Goal: Check status: Check status

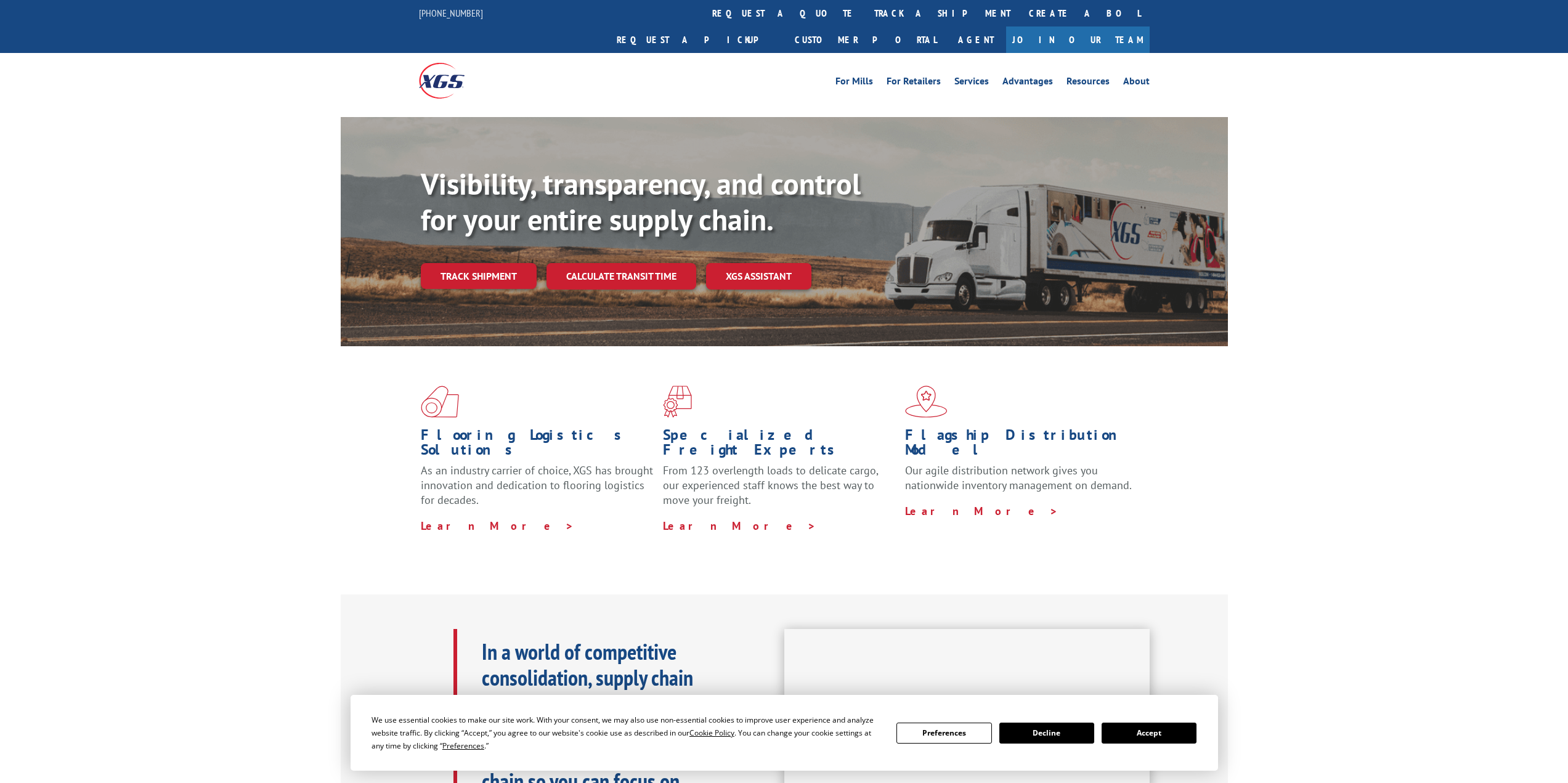
drag, startPoint x: 498, startPoint y: 251, endPoint x: 495, endPoint y: 231, distance: 20.2
click at [498, 263] on link "Track shipment" at bounding box center [479, 275] width 116 height 26
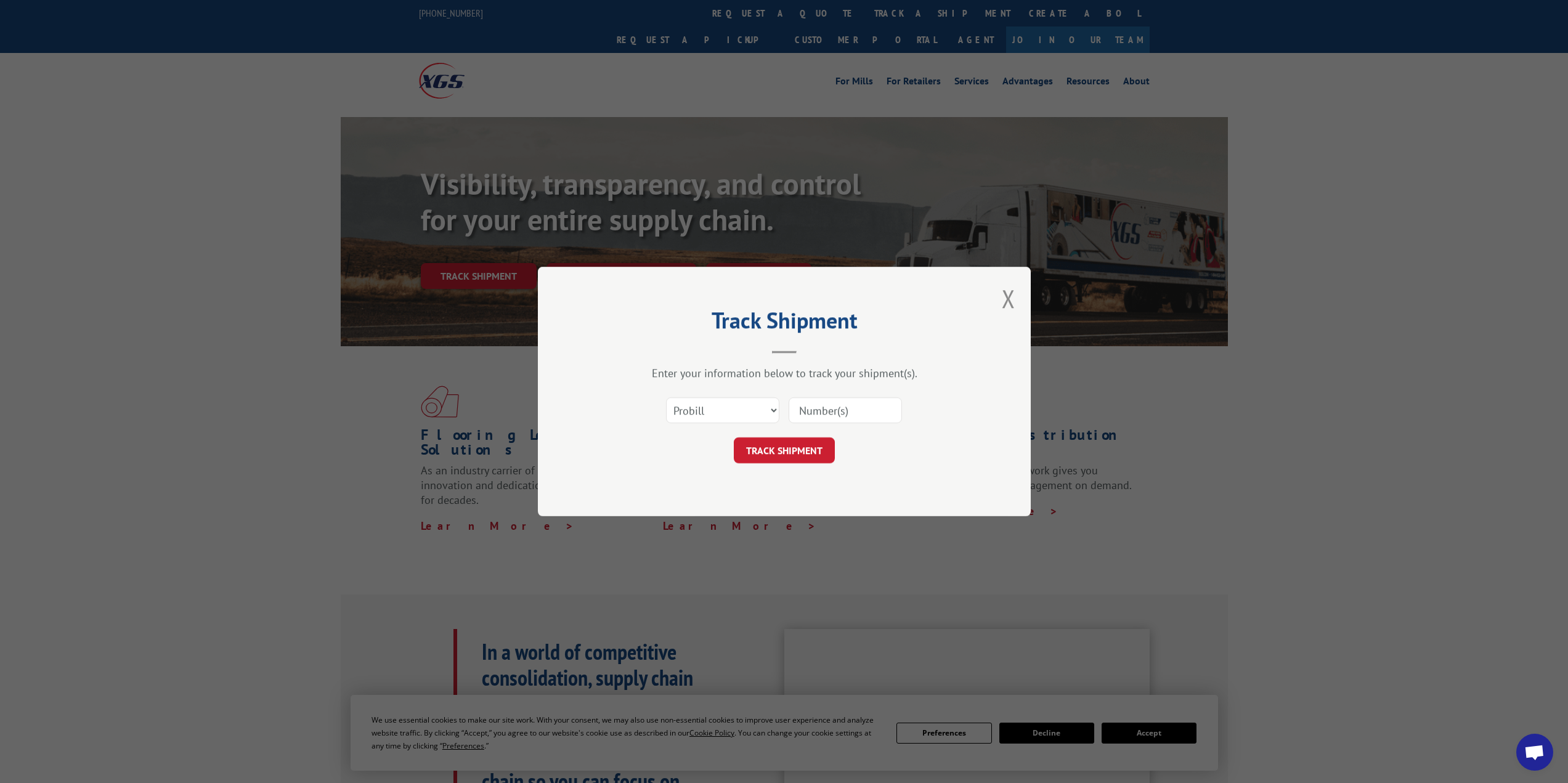
click at [821, 411] on input at bounding box center [845, 410] width 113 height 26
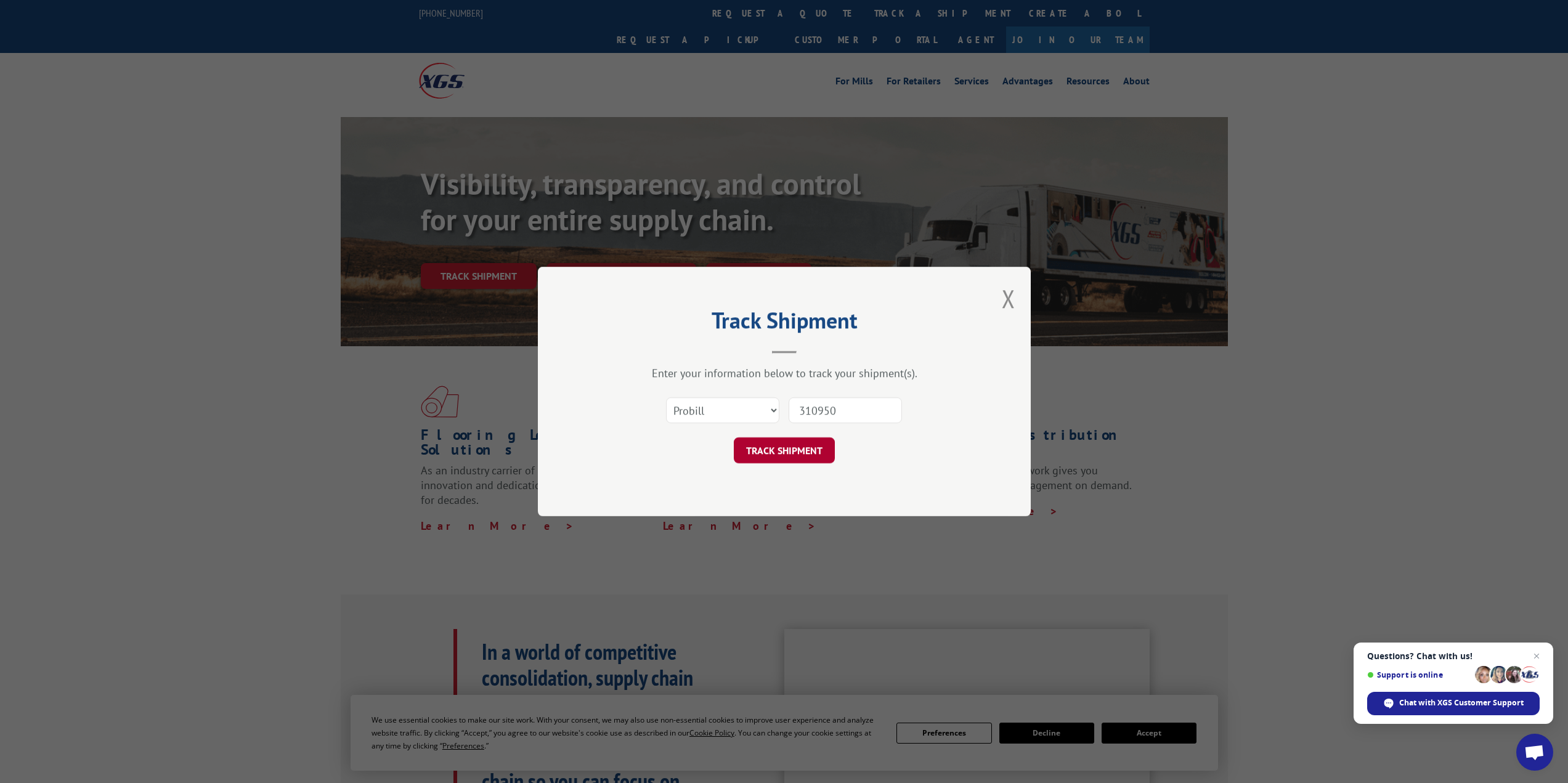
type input "310950"
click at [806, 454] on button "TRACK SHIPMENT" at bounding box center [784, 450] width 101 height 26
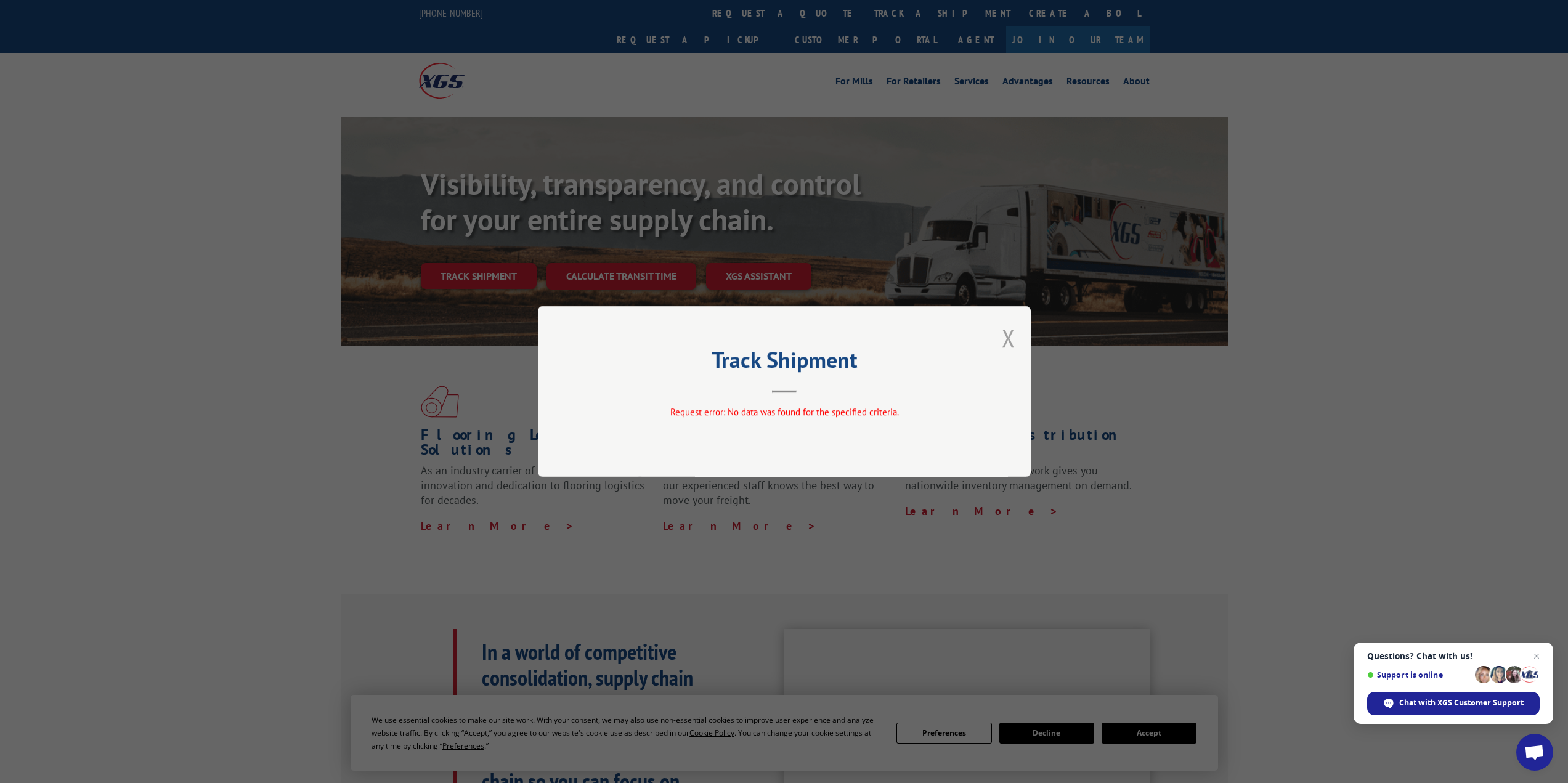
click at [1006, 336] on button "Close modal" at bounding box center [1008, 338] width 13 height 33
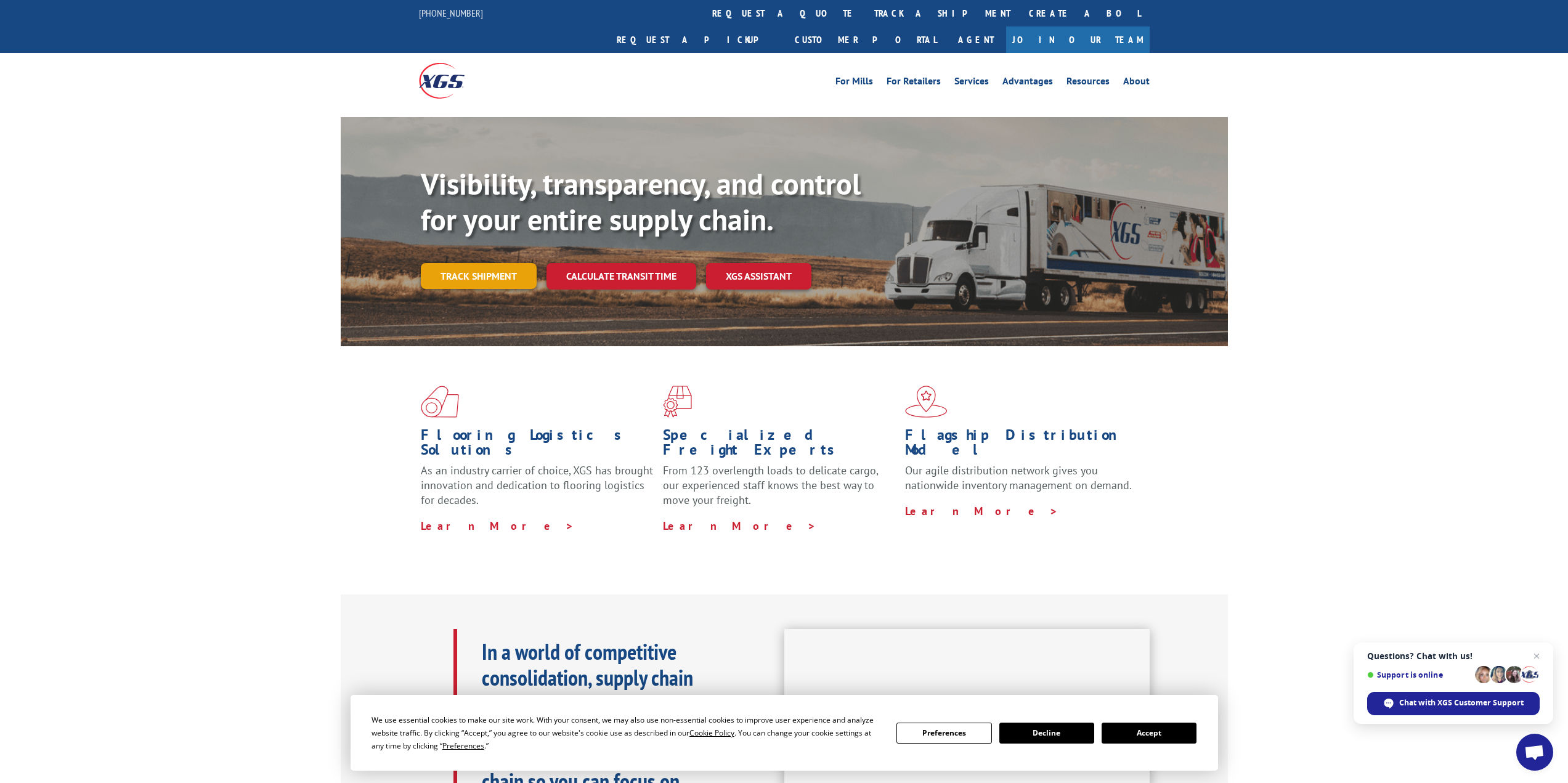
click at [491, 263] on link "Track shipment" at bounding box center [479, 275] width 116 height 26
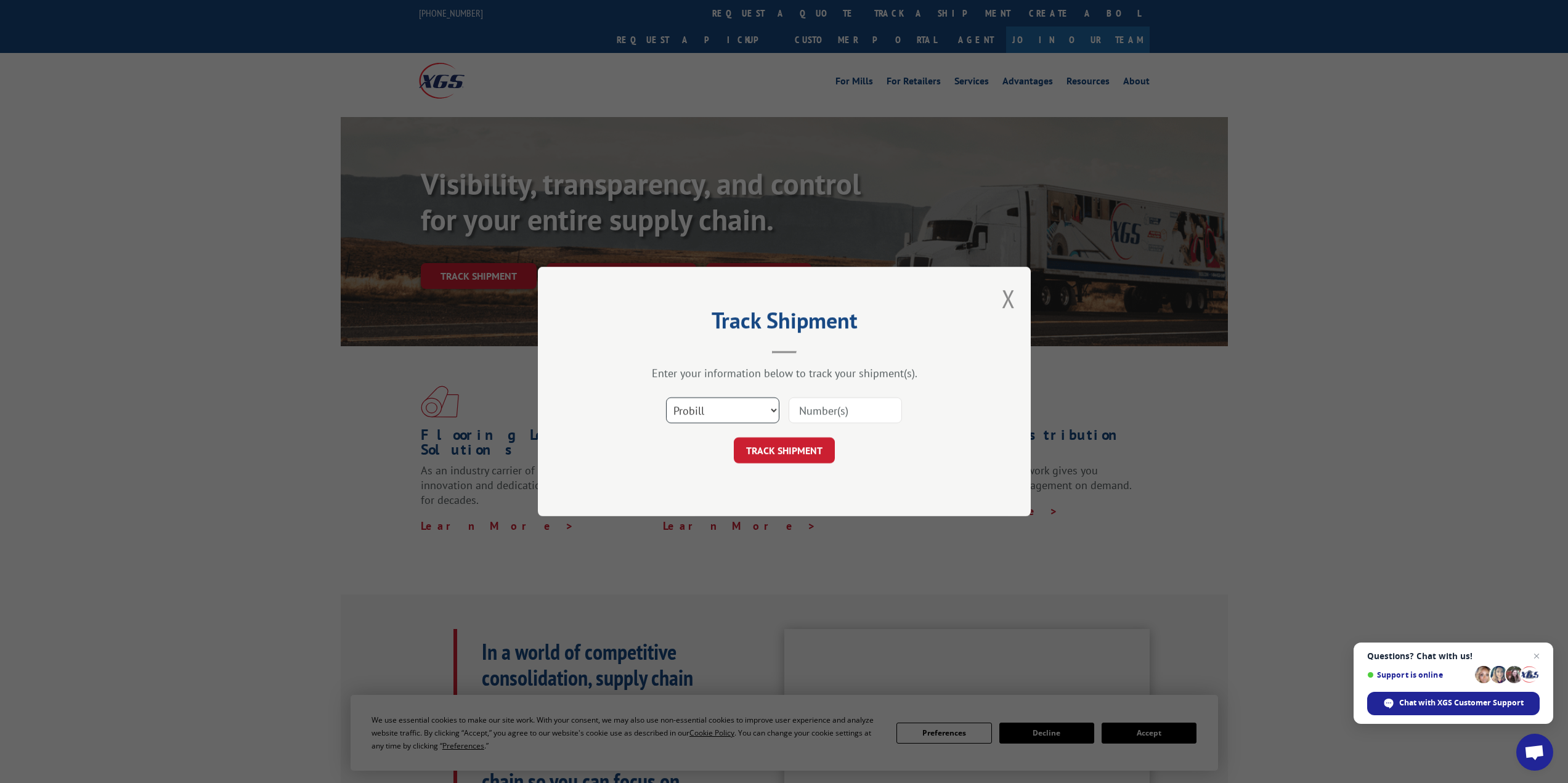
drag, startPoint x: 716, startPoint y: 408, endPoint x: 715, endPoint y: 423, distance: 15.0
click at [716, 408] on select "Select category... Probill BOL PO" at bounding box center [723, 410] width 113 height 26
select select "bol"
click at [666, 397] on select "Select category... Probill BOL PO" at bounding box center [723, 410] width 113 height 26
click at [825, 412] on input at bounding box center [845, 410] width 113 height 26
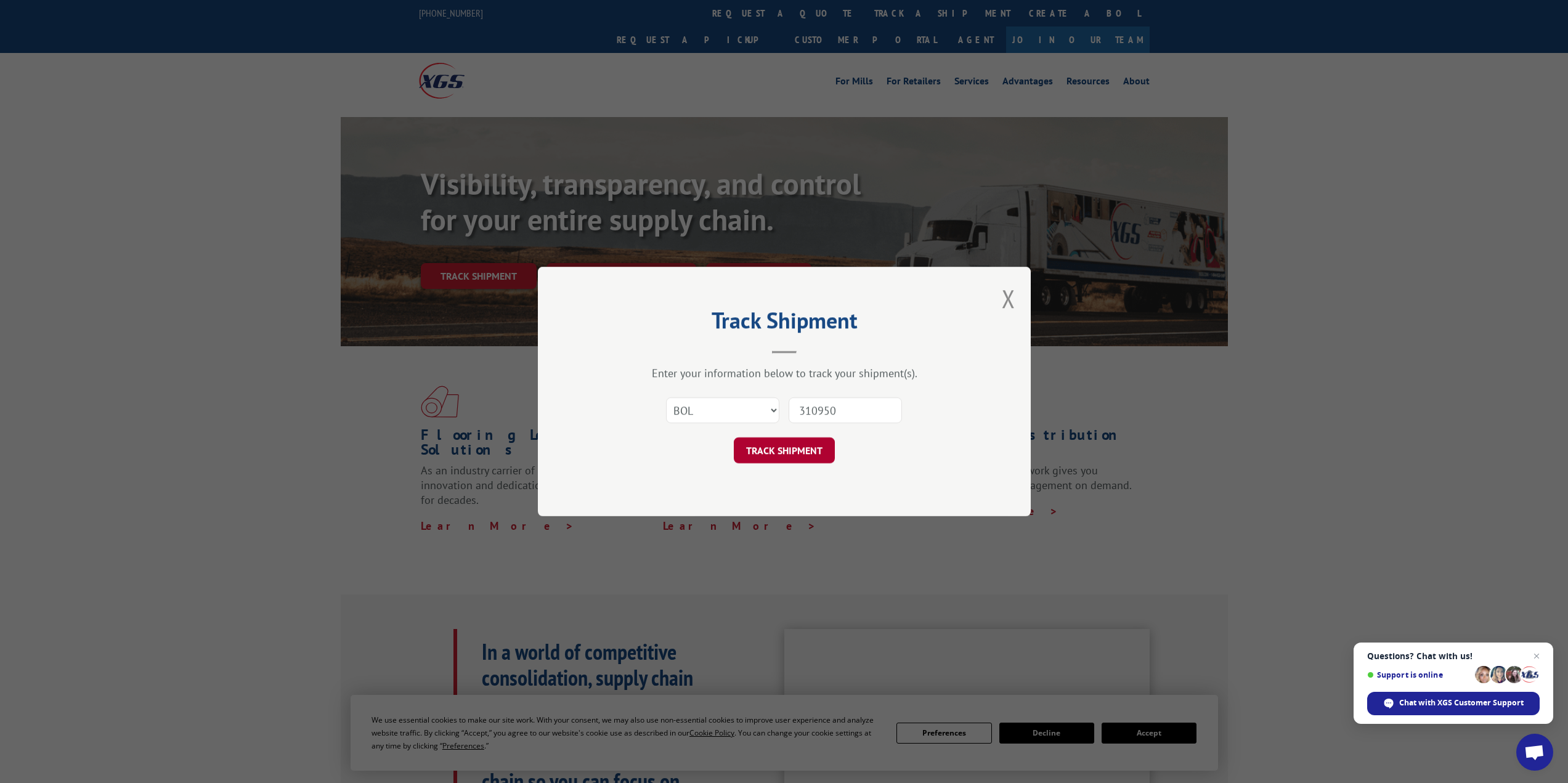
type input "310950"
click at [785, 446] on button "TRACK SHIPMENT" at bounding box center [784, 450] width 101 height 26
